Goal: Task Accomplishment & Management: Use online tool/utility

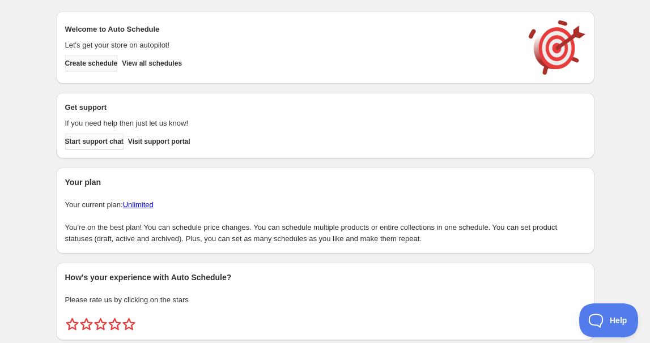
click at [109, 64] on span "Create schedule" at bounding box center [91, 63] width 53 height 9
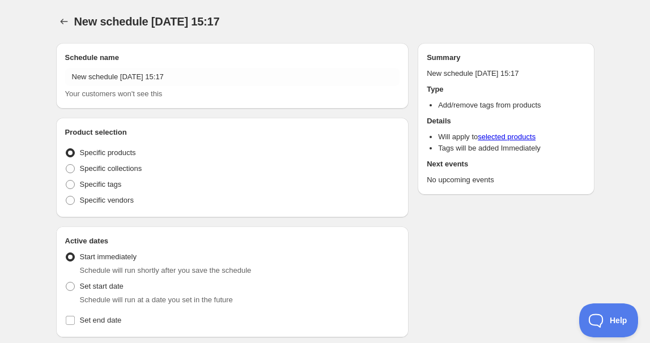
radio input "true"
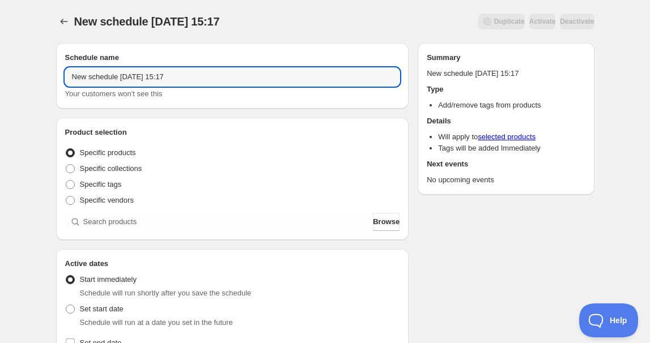
drag, startPoint x: 119, startPoint y: 76, endPoint x: 16, endPoint y: 76, distance: 102.5
click at [17, 76] on div "New schedule [DATE] 15:17. This page is ready New schedule [DATE] 15:17 Duplica…" at bounding box center [325, 343] width 650 height 687
click at [112, 79] on input "[DATE] 15:17" at bounding box center [232, 77] width 335 height 18
click at [112, 77] on input "[DATE] 15:17" at bounding box center [232, 77] width 335 height 18
click at [112, 79] on input "[DATE] 15:17" at bounding box center [232, 77] width 335 height 18
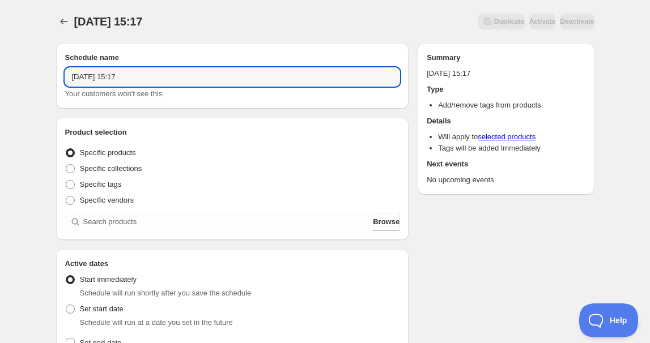
drag, startPoint x: 128, startPoint y: 75, endPoint x: 203, endPoint y: 90, distance: 76.9
click at [203, 90] on div "[DATE] 15:17 Your customers won't see this" at bounding box center [232, 84] width 335 height 32
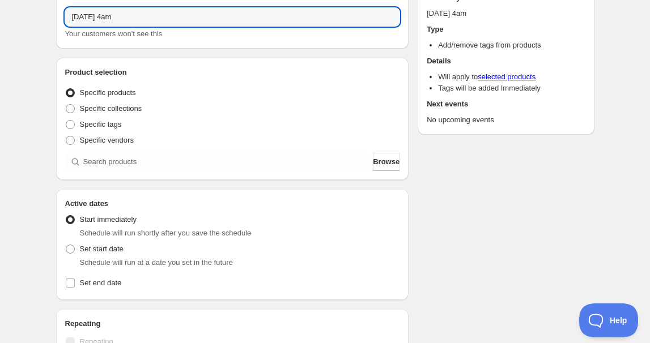
scroll to position [154, 0]
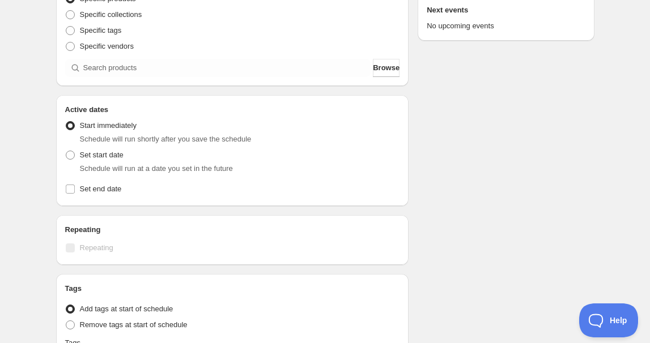
type input "[DATE] 4am"
click at [81, 167] on span "Schedule will run at a date you set in the future" at bounding box center [156, 168] width 153 height 8
click at [88, 155] on span "Set start date" at bounding box center [102, 155] width 44 height 8
click at [66, 151] on input "Set start date" at bounding box center [66, 151] width 1 height 1
radio input "true"
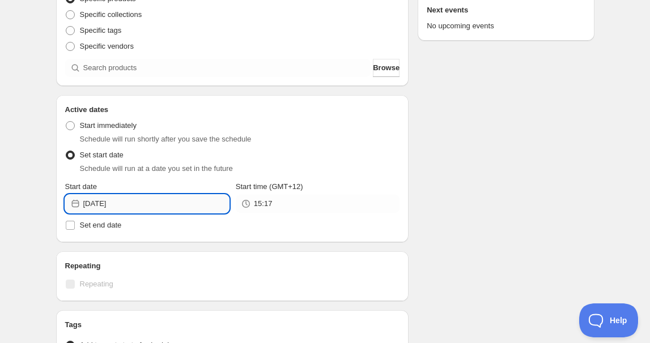
click at [142, 205] on input "[DATE]" at bounding box center [156, 204] width 146 height 18
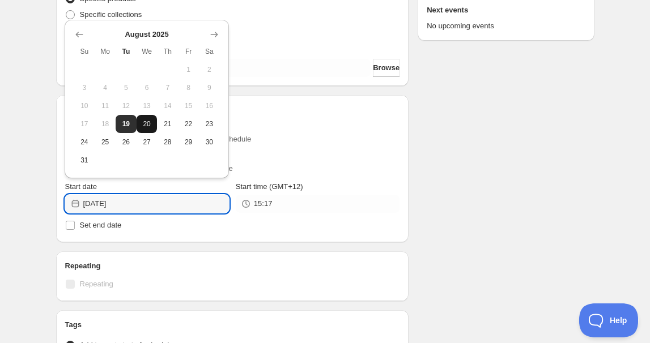
click at [142, 130] on button "20" at bounding box center [147, 124] width 21 height 18
type input "[DATE]"
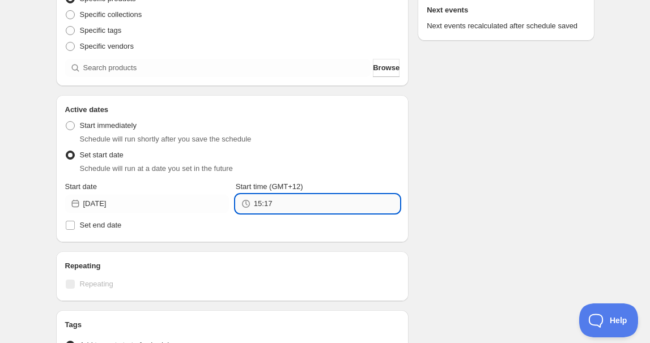
click at [290, 205] on input "15:17" at bounding box center [327, 204] width 146 height 18
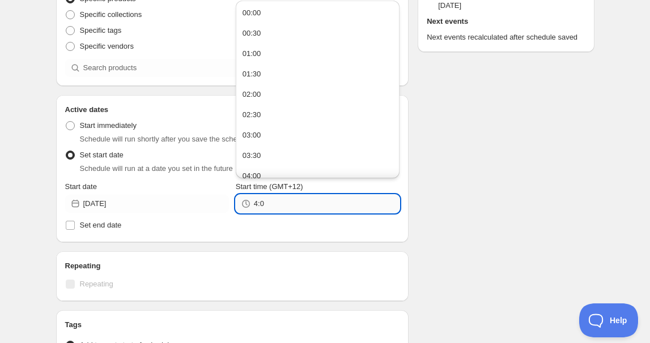
click at [290, 205] on input "4:0" at bounding box center [327, 204] width 146 height 18
type input "4:00"
click at [86, 227] on span "Set end date" at bounding box center [101, 225] width 42 height 8
click at [75, 227] on input "Set end date" at bounding box center [70, 225] width 9 height 9
checkbox input "true"
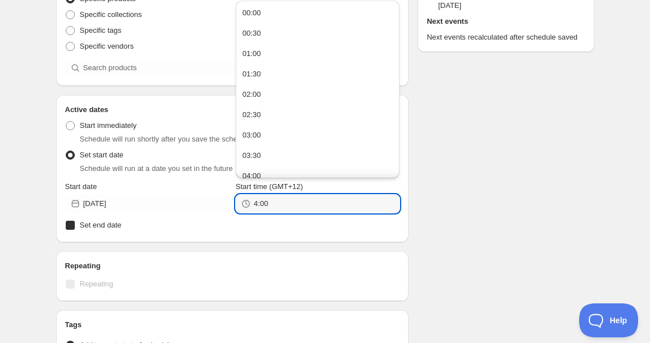
type input "04:00"
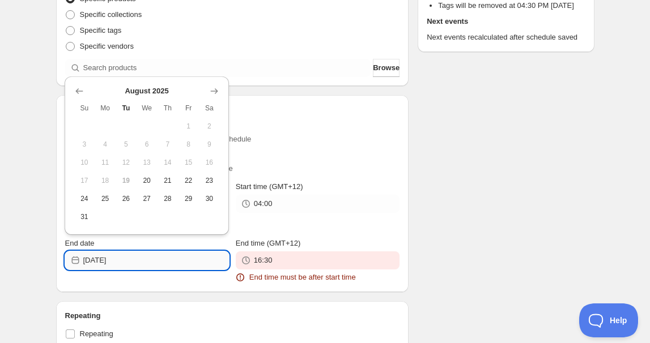
click at [124, 265] on input "[DATE]" at bounding box center [156, 261] width 146 height 18
click at [91, 198] on button "24" at bounding box center [84, 199] width 21 height 18
type input "[DATE]"
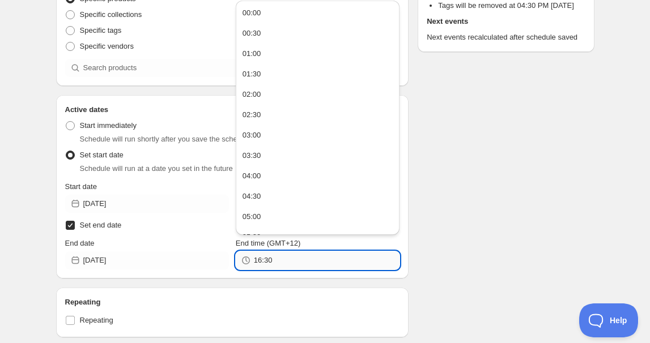
click at [285, 266] on input "16:30" at bounding box center [327, 261] width 146 height 18
paste input "4:0"
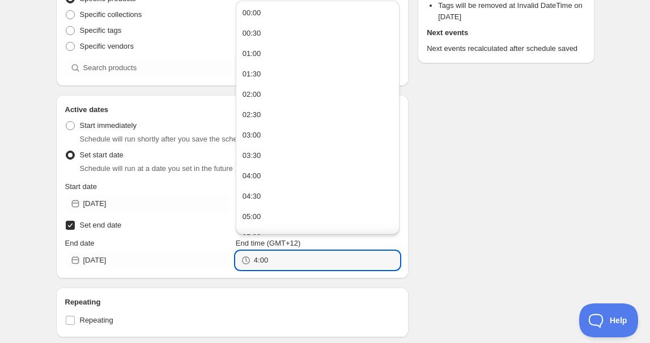
click at [480, 230] on div "Schedule name [DATE] 4am Your customers won't see this Product selection Entity…" at bounding box center [320, 231] width 547 height 703
type input "04:00"
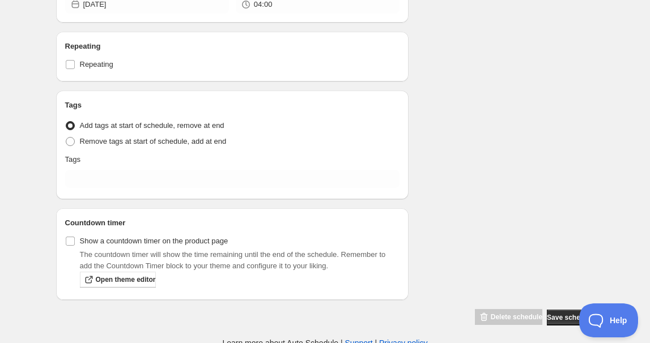
scroll to position [412, 0]
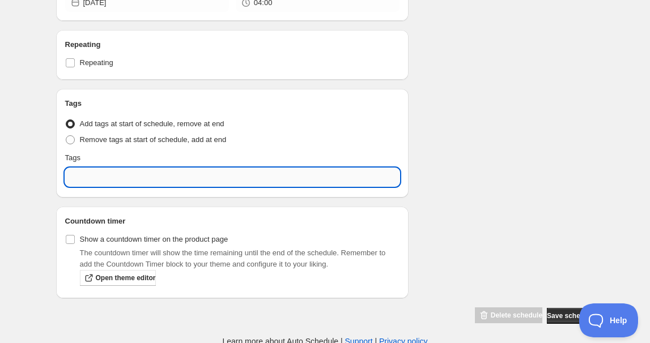
click at [91, 173] on input "text" at bounding box center [232, 177] width 335 height 18
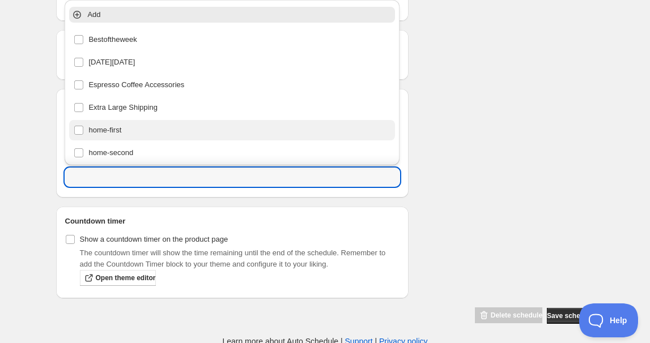
click at [107, 128] on div "home-first" at bounding box center [232, 130] width 317 height 16
type input "home-first"
checkbox input "true"
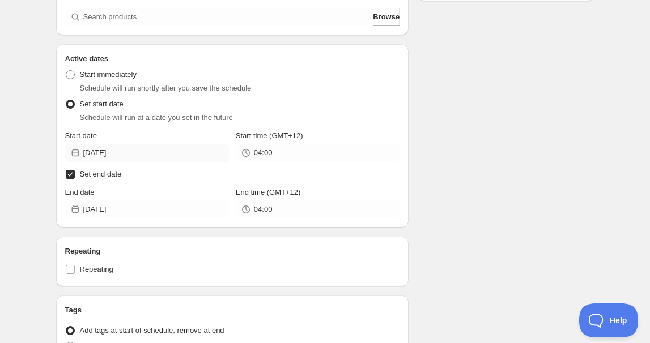
scroll to position [51, 0]
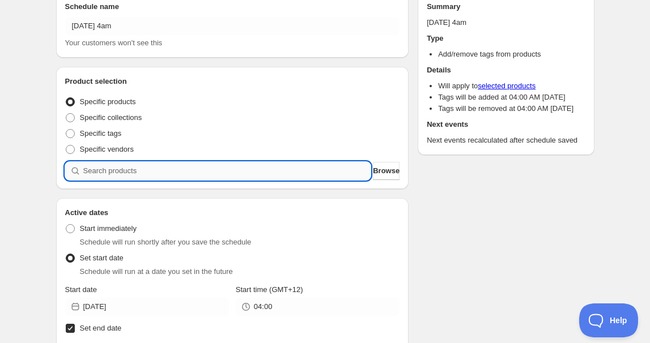
click at [158, 170] on input "search" at bounding box center [227, 171] width 288 height 18
paste input "CNH24244"
type input "CNH24244"
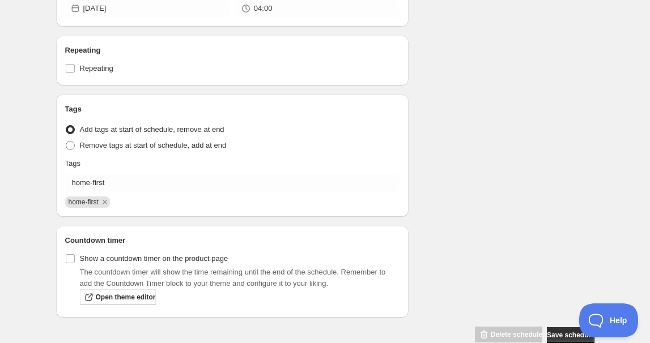
scroll to position [819, 0]
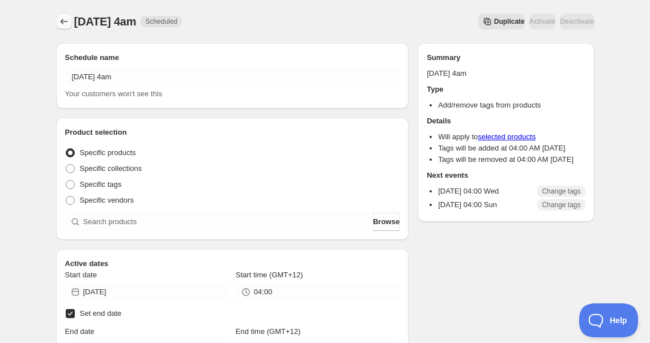
click at [62, 18] on icon "Schedules" at bounding box center [63, 21] width 11 height 11
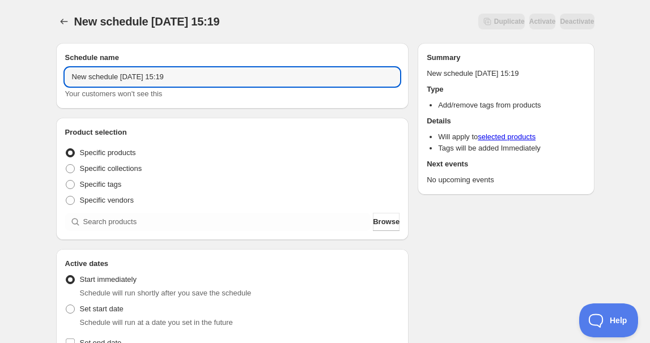
drag, startPoint x: 118, startPoint y: 77, endPoint x: 6, endPoint y: 84, distance: 111.8
click at [12, 84] on div "New schedule [DATE] 15:19. This page is ready New schedule [DATE] 15:19 Duplica…" at bounding box center [325, 343] width 650 height 687
drag, startPoint x: 104, startPoint y: 81, endPoint x: 110, endPoint y: 83, distance: 6.6
click at [110, 83] on input "[DATE] 15:19" at bounding box center [232, 77] width 335 height 18
drag, startPoint x: 129, startPoint y: 78, endPoint x: 208, endPoint y: 81, distance: 79.9
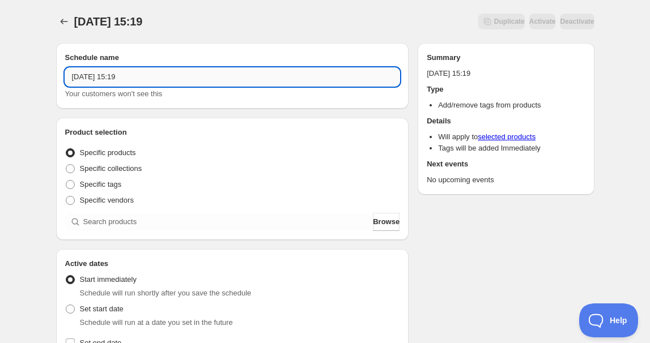
click at [208, 81] on input "[DATE] 15:19" at bounding box center [232, 77] width 335 height 18
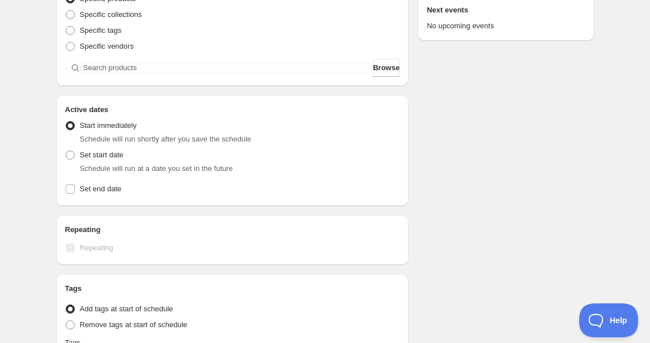
scroll to position [206, 0]
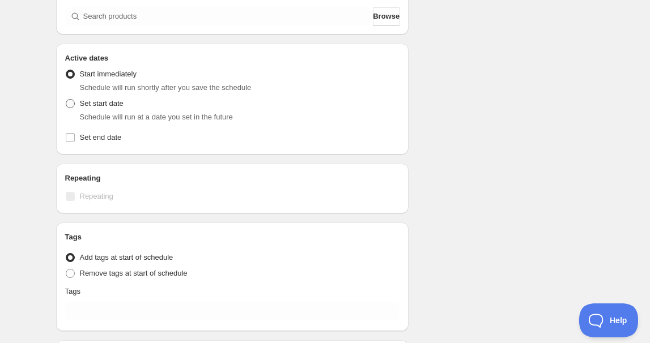
type input "[DATE] 11am"
click at [73, 101] on span at bounding box center [70, 103] width 9 height 9
click at [66, 100] on input "Set start date" at bounding box center [66, 99] width 1 height 1
radio input "true"
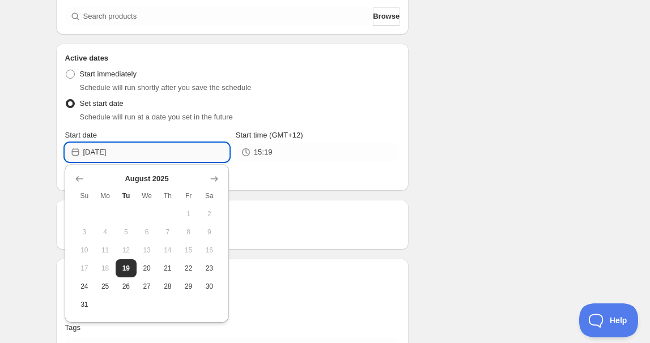
click at [143, 150] on input "[DATE]" at bounding box center [156, 152] width 146 height 18
click at [151, 275] on button "20" at bounding box center [147, 268] width 21 height 18
type input "[DATE]"
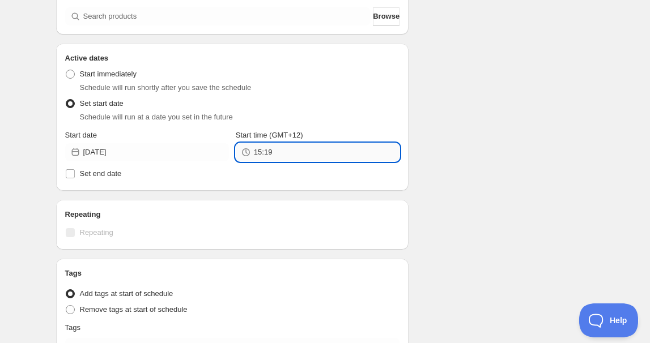
click at [284, 154] on input "15:19" at bounding box center [327, 152] width 146 height 18
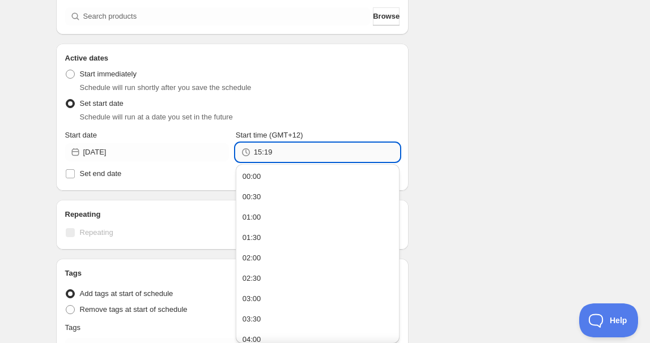
click at [275, 154] on input "15:19" at bounding box center [327, 152] width 146 height 18
type input "11:00"
click at [87, 174] on span "Set end date" at bounding box center [101, 173] width 42 height 8
click at [75, 174] on input "Set end date" at bounding box center [70, 173] width 9 height 9
checkbox input "true"
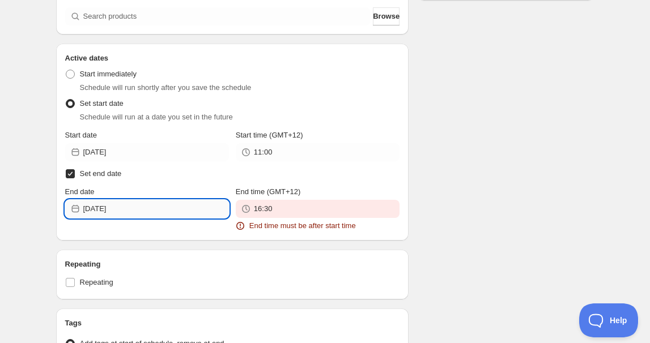
click at [132, 206] on input "[DATE]" at bounding box center [156, 209] width 146 height 18
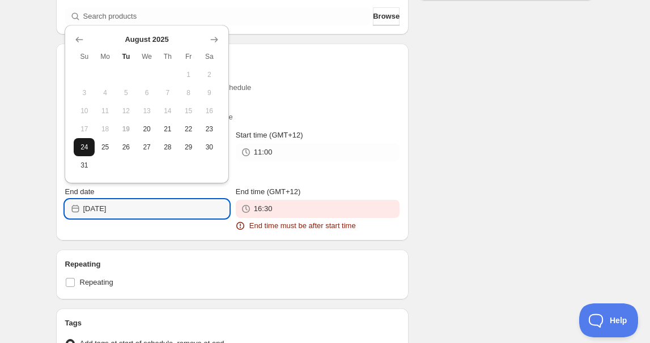
click at [88, 147] on span "24" at bounding box center [84, 147] width 12 height 9
type input "[DATE]"
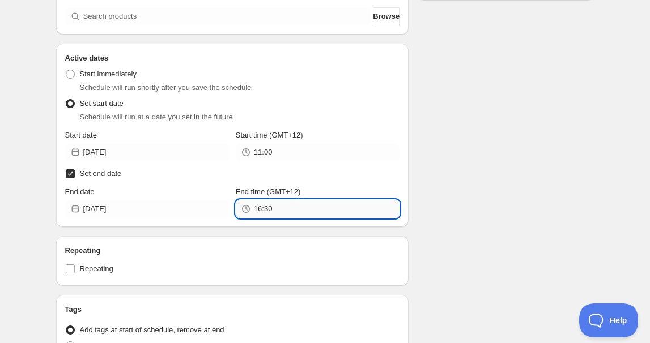
click at [280, 206] on input "16:30" at bounding box center [327, 209] width 146 height 18
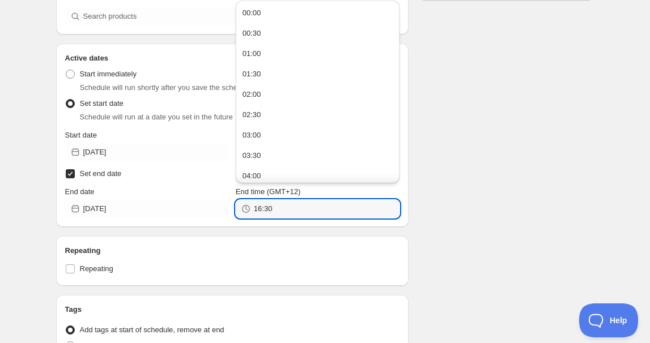
paste input "1:0"
type input "11:00"
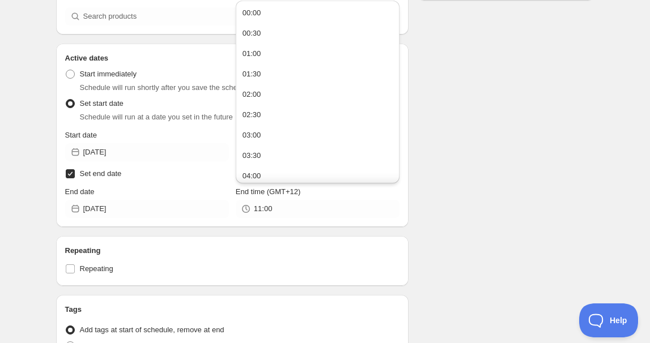
click at [259, 242] on div "Repeating Repeating" at bounding box center [232, 261] width 353 height 50
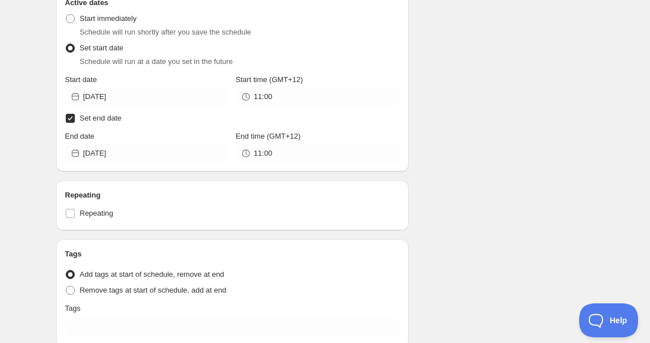
scroll to position [360, 0]
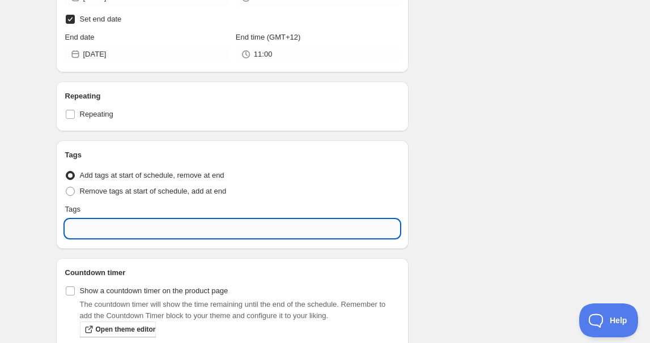
click at [136, 231] on input "text" at bounding box center [232, 229] width 335 height 18
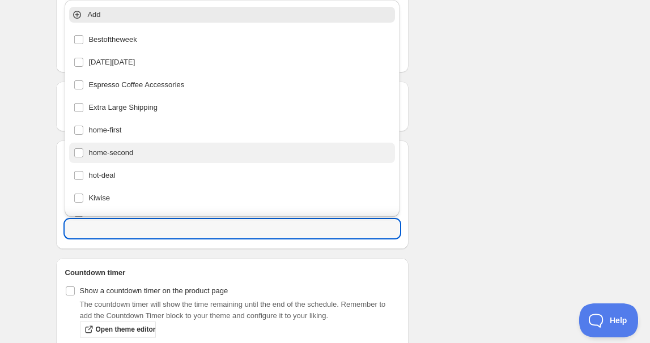
click at [128, 147] on div "home-second" at bounding box center [232, 153] width 317 height 16
type input "home-second"
checkbox input "true"
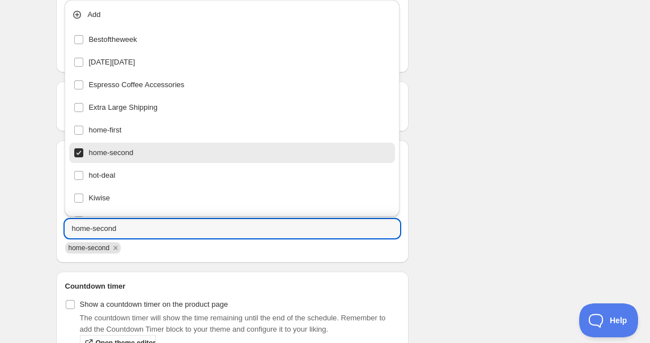
click at [537, 205] on div "Schedule name [DATE] 11am Your customers won't see this Product selection Entit…" at bounding box center [320, 32] width 547 height 716
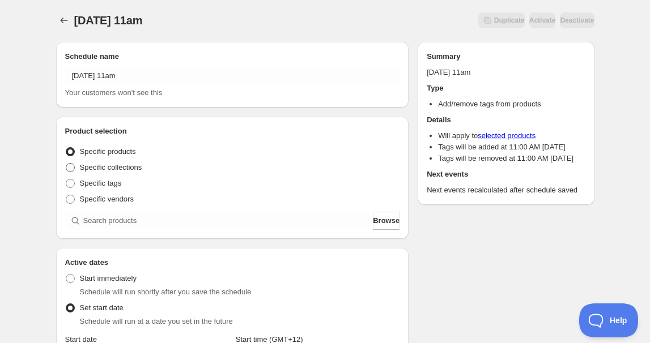
scroll to position [0, 0]
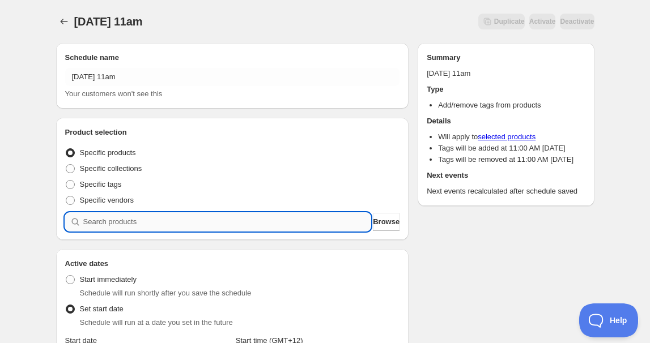
click at [123, 231] on input "search" at bounding box center [227, 222] width 288 height 18
paste input "search"
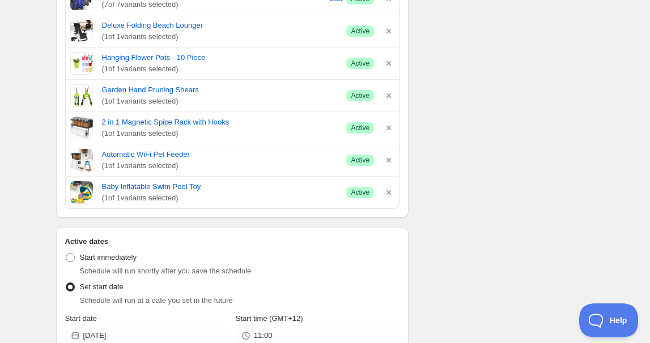
scroll to position [412, 0]
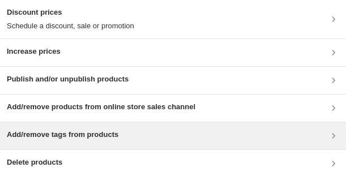
click at [65, 36] on h3 "Add/remove tags from products" at bounding box center [63, 134] width 112 height 11
click at [62, 36] on h3 "Add/remove tags from products" at bounding box center [63, 134] width 112 height 11
